Goal: Task Accomplishment & Management: Complete application form

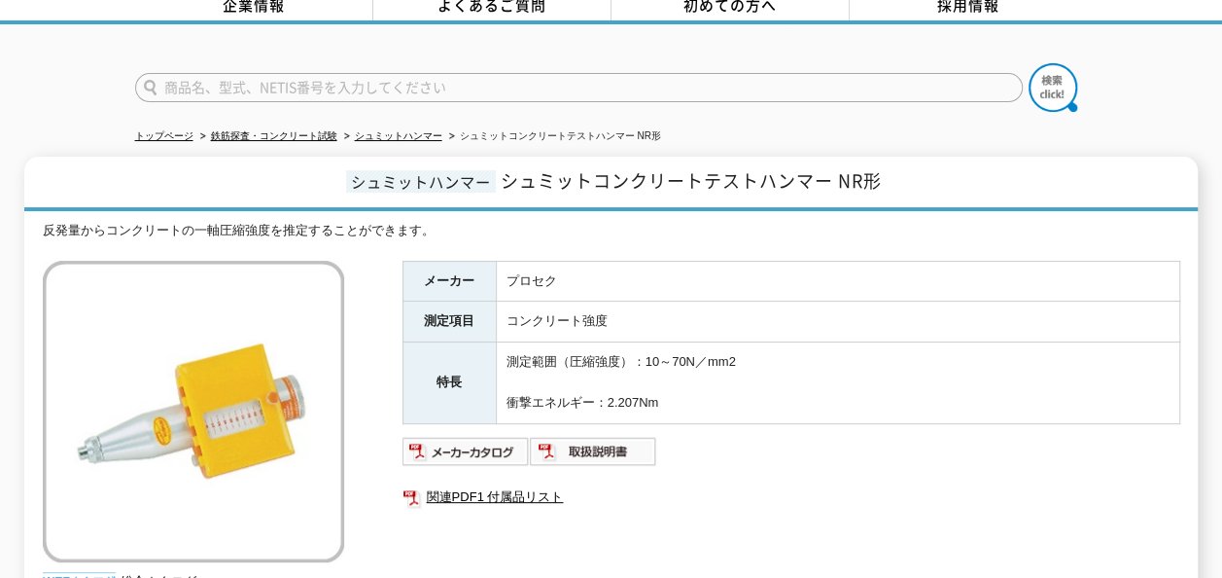
scroll to position [389, 0]
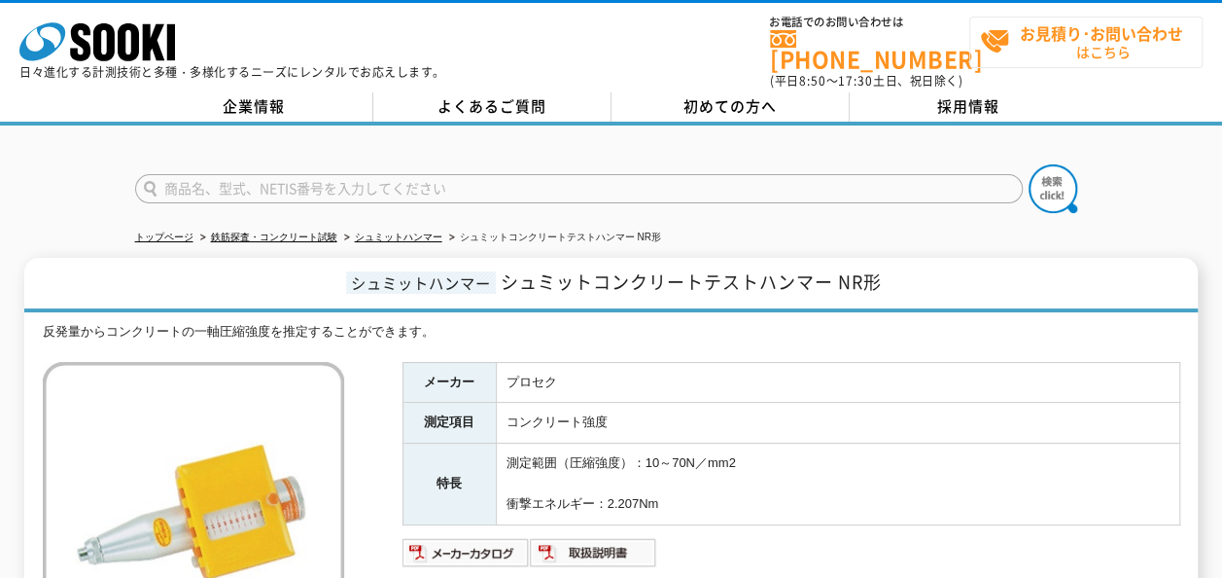
click at [1055, 37] on strong "お見積り･お問い合わせ" at bounding box center [1101, 32] width 163 height 23
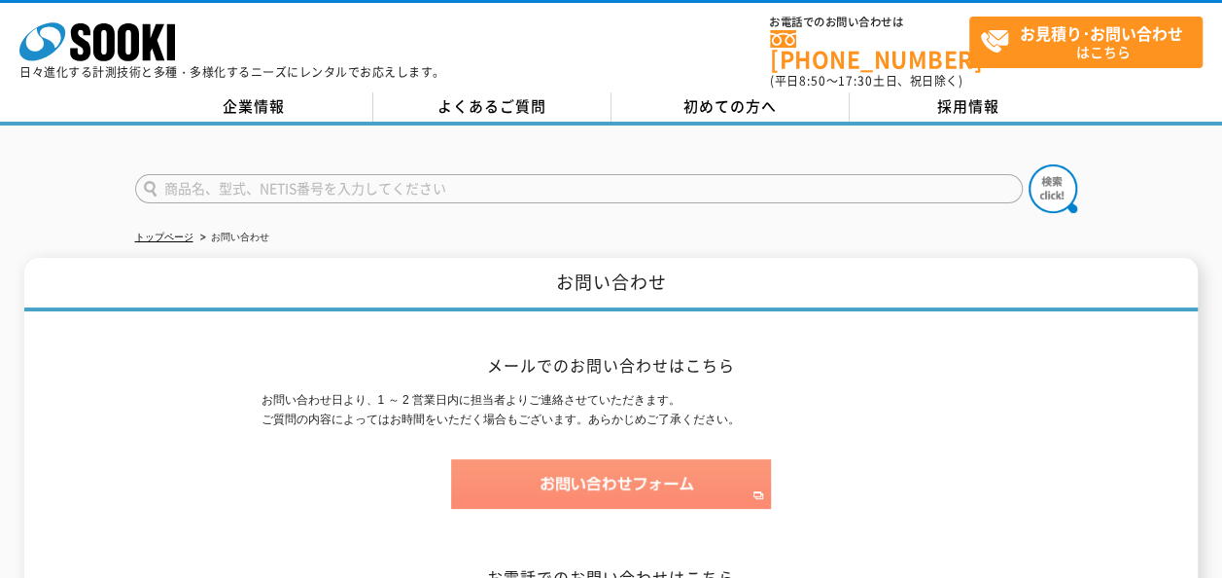
click at [651, 476] on img at bounding box center [611, 484] width 320 height 50
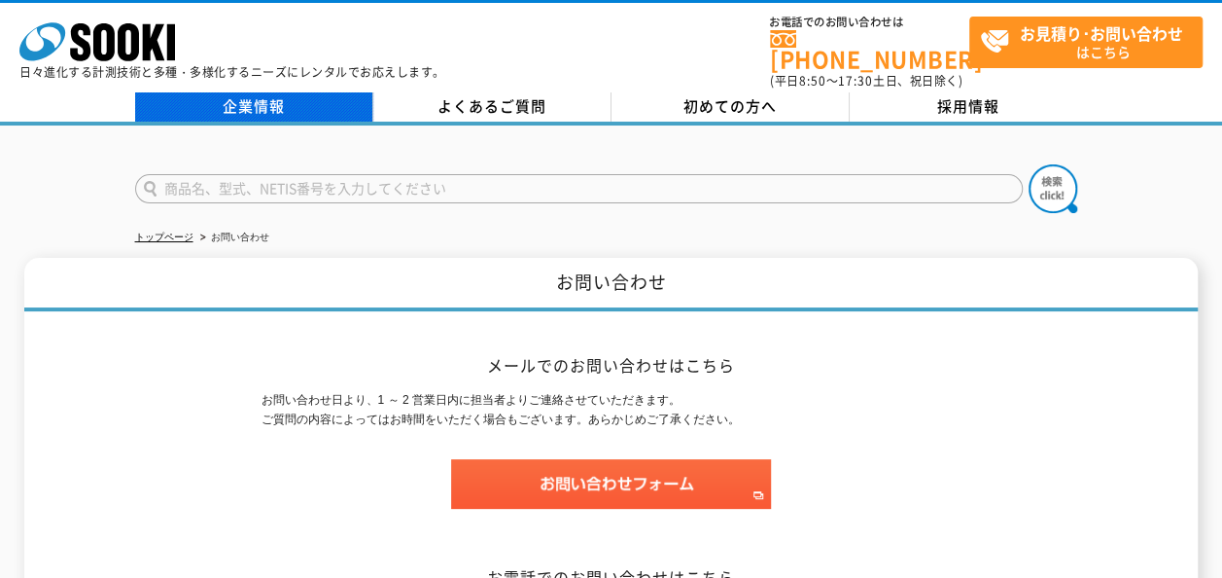
click at [272, 92] on link "企業情報" at bounding box center [254, 106] width 238 height 29
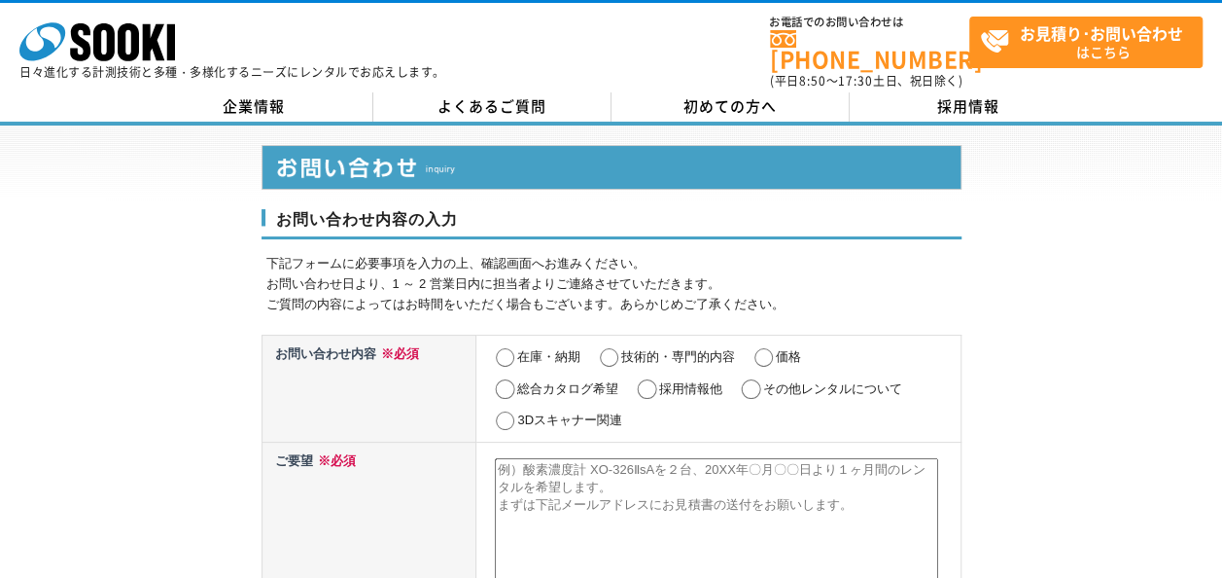
click at [513, 348] on input "在庫・納期" at bounding box center [505, 357] width 24 height 19
radio input "true"
click at [766, 348] on input "価格" at bounding box center [764, 357] width 24 height 19
radio input "true"
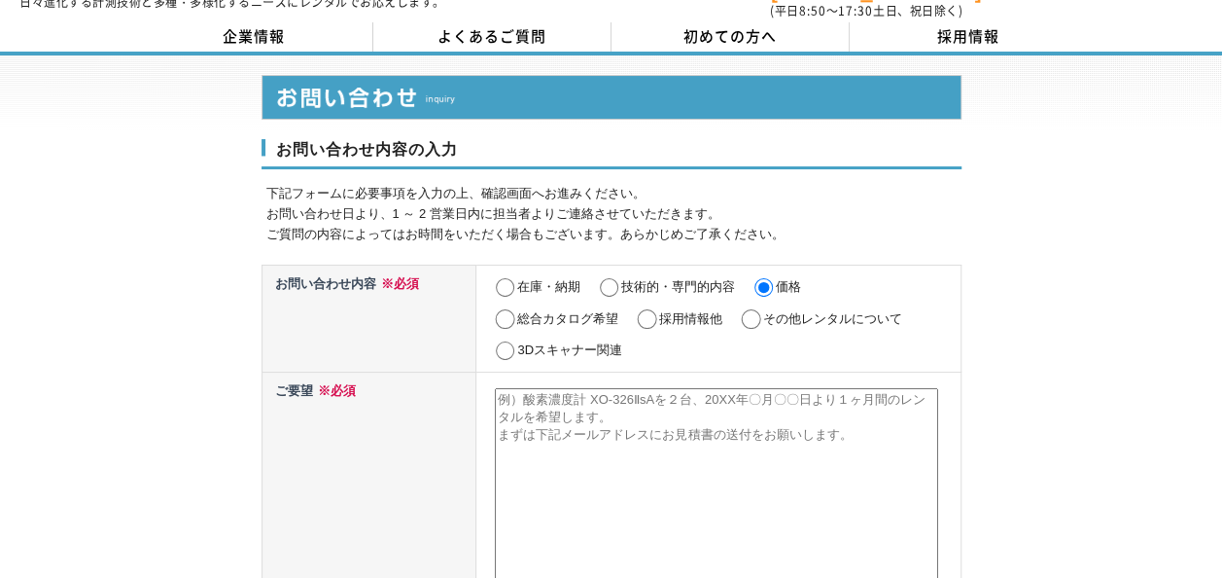
scroll to position [97, 0]
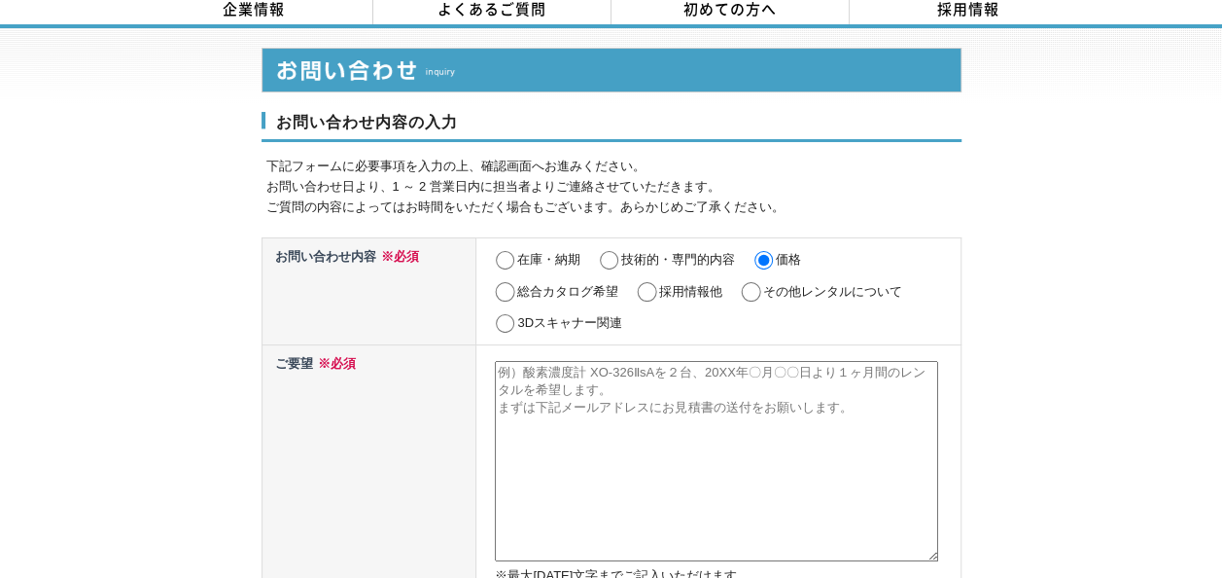
click at [603, 391] on textarea at bounding box center [716, 461] width 443 height 200
drag, startPoint x: 603, startPoint y: 391, endPoint x: 548, endPoint y: 357, distance: 64.2
click at [548, 361] on textarea at bounding box center [716, 461] width 443 height 200
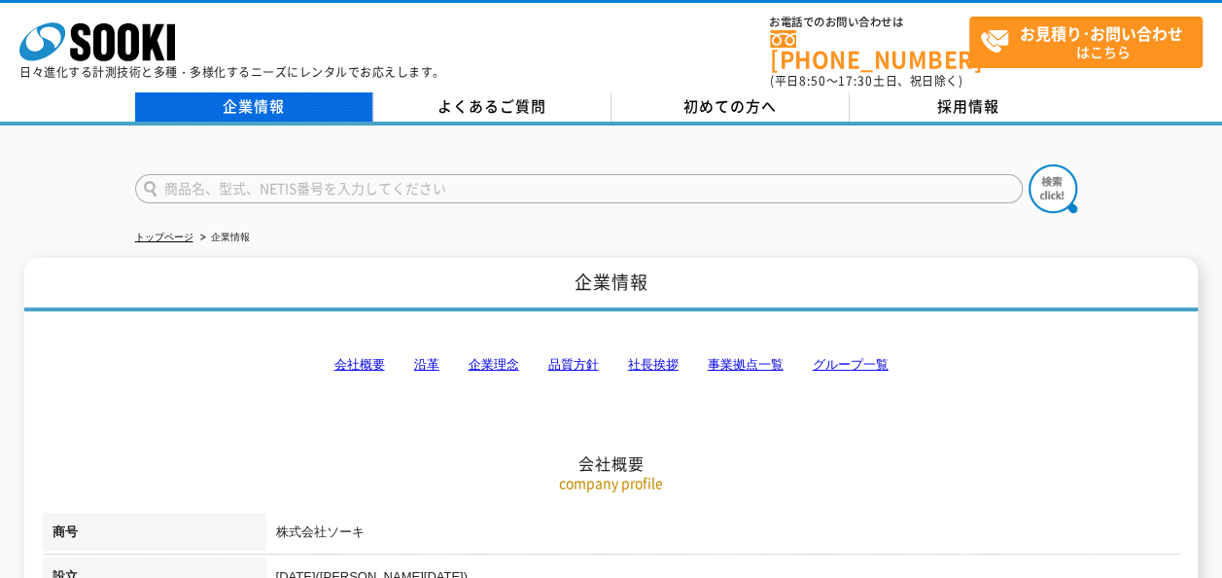
click at [278, 100] on link "企業情報" at bounding box center [254, 106] width 238 height 29
click at [284, 94] on link "企業情報" at bounding box center [254, 106] width 238 height 29
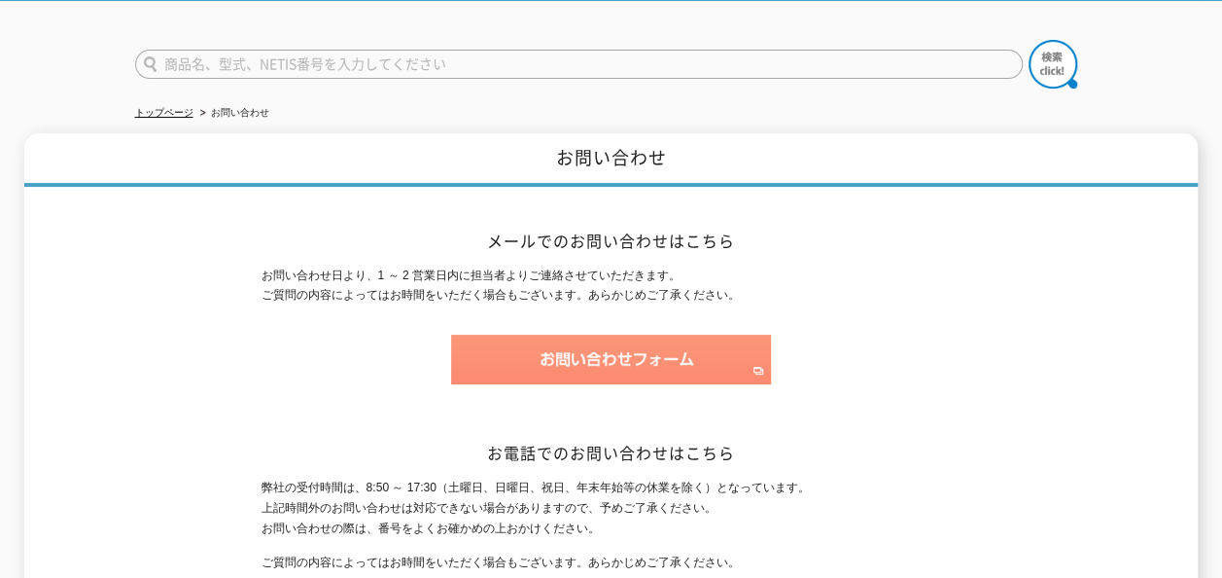
scroll to position [112, 0]
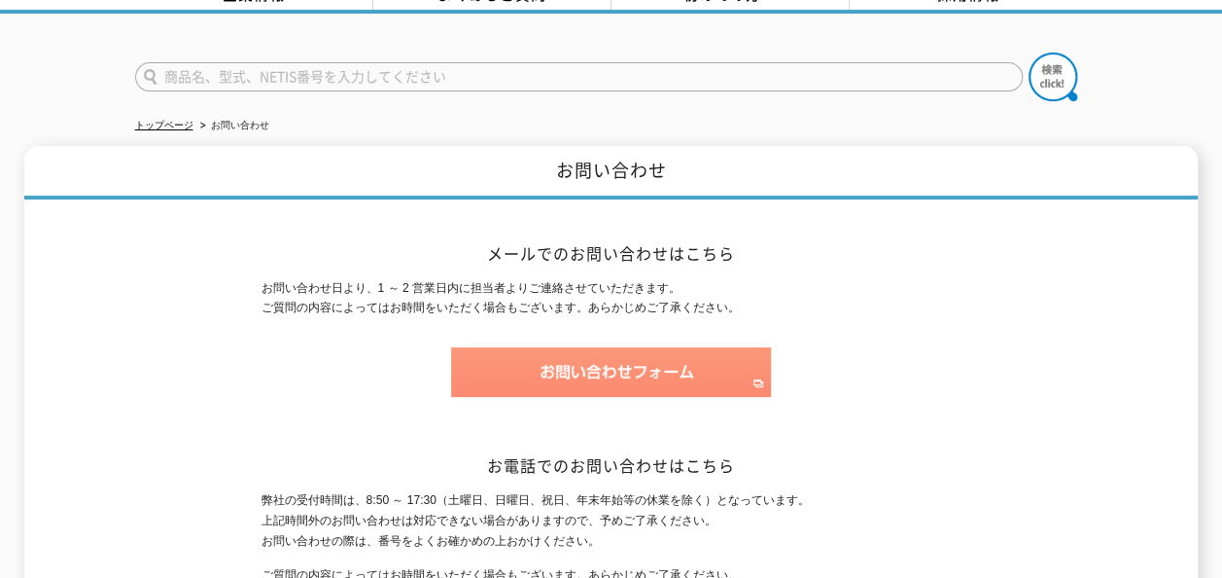
click at [619, 347] on img at bounding box center [611, 372] width 320 height 50
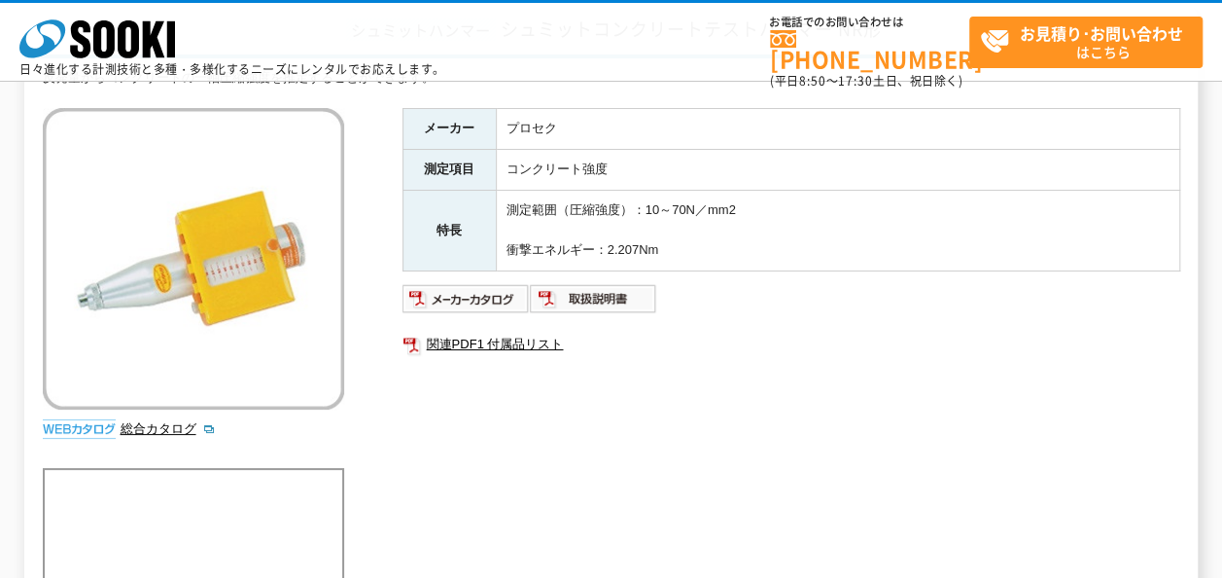
scroll to position [194, 0]
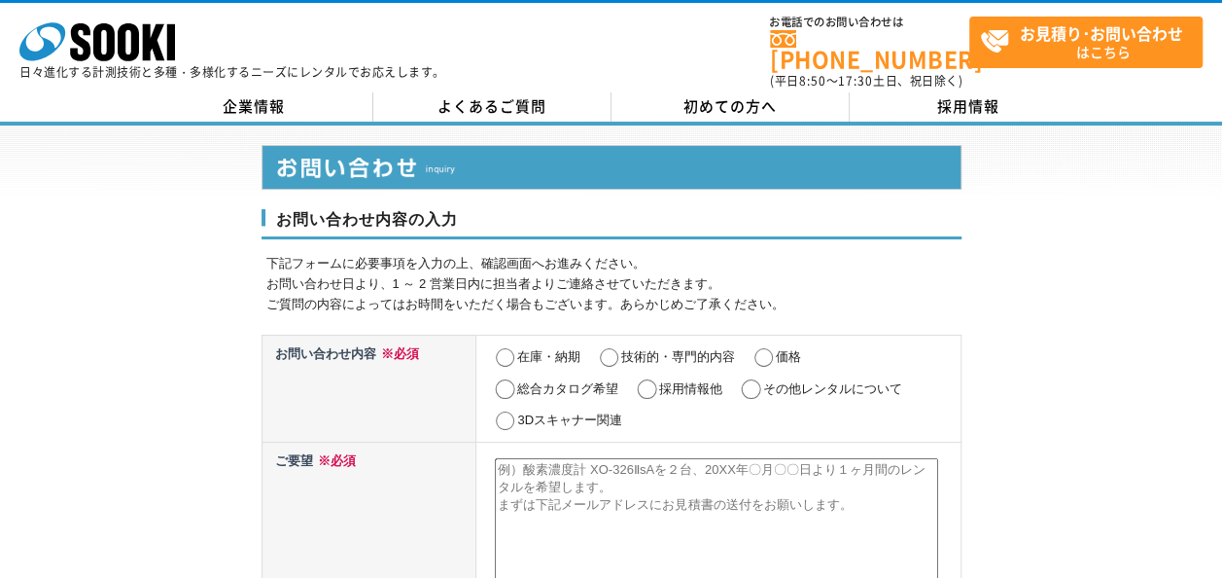
click at [776, 348] on input "価格" at bounding box center [764, 357] width 24 height 19
radio input "true"
click at [735, 458] on textarea at bounding box center [716, 558] width 443 height 200
paste textarea "現在[GEOGRAPHIC_DATA]のルワンダで[PERSON_NAME]が支援する灌漑プロジェクトに従事する者です。御社のシュミットハンマーの種類、価格、…"
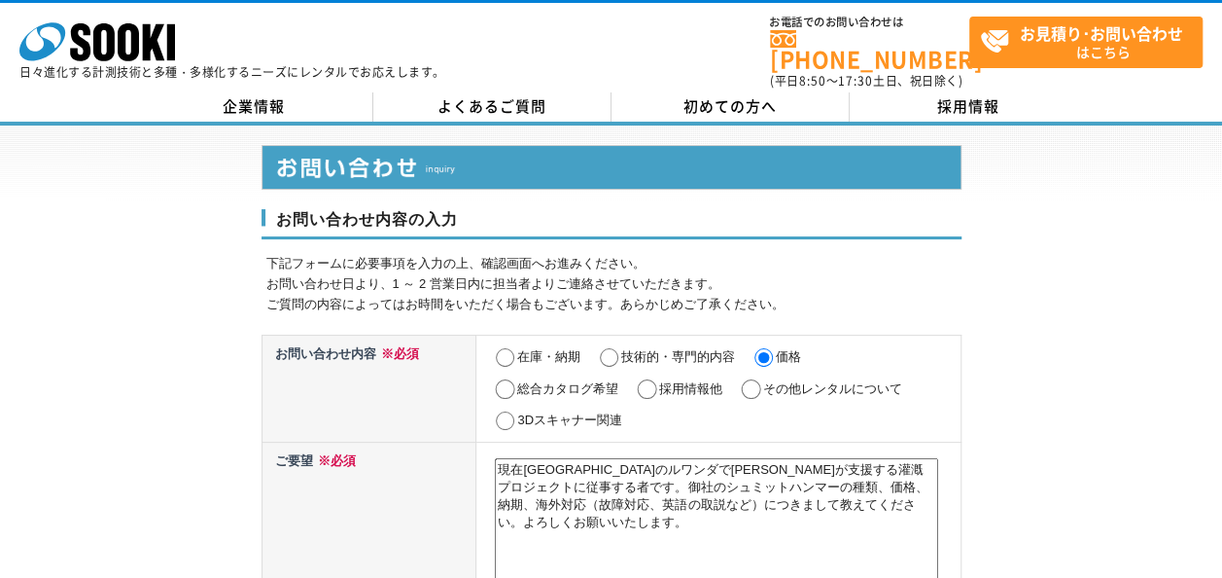
type textarea "現在[GEOGRAPHIC_DATA]のルワンダで[PERSON_NAME]が支援する灌漑プロジェクトに従事する者です。御社のシュミットハンマーの種類、価格、…"
